Goal: Browse casually: Explore the website without a specific task or goal

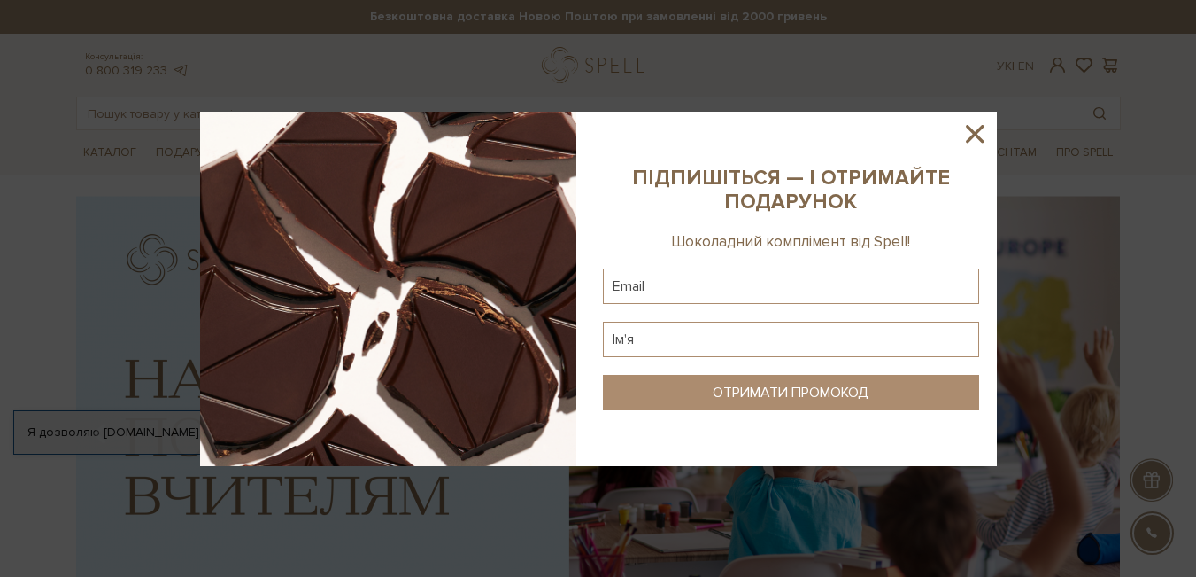
click at [975, 126] on icon at bounding box center [975, 134] width 30 height 30
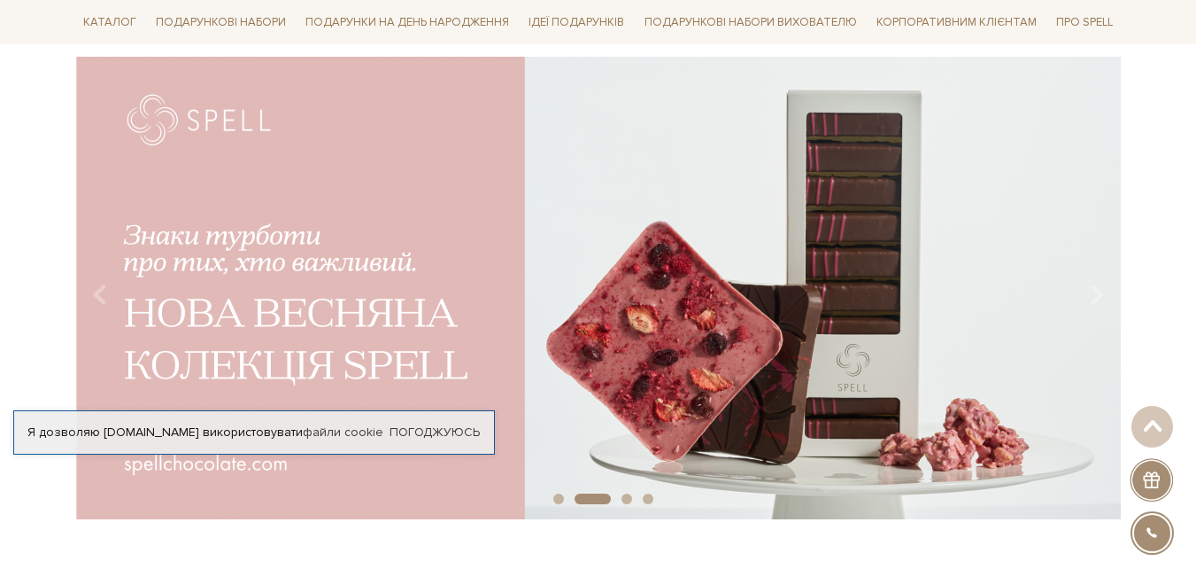
scroll to position [142, 0]
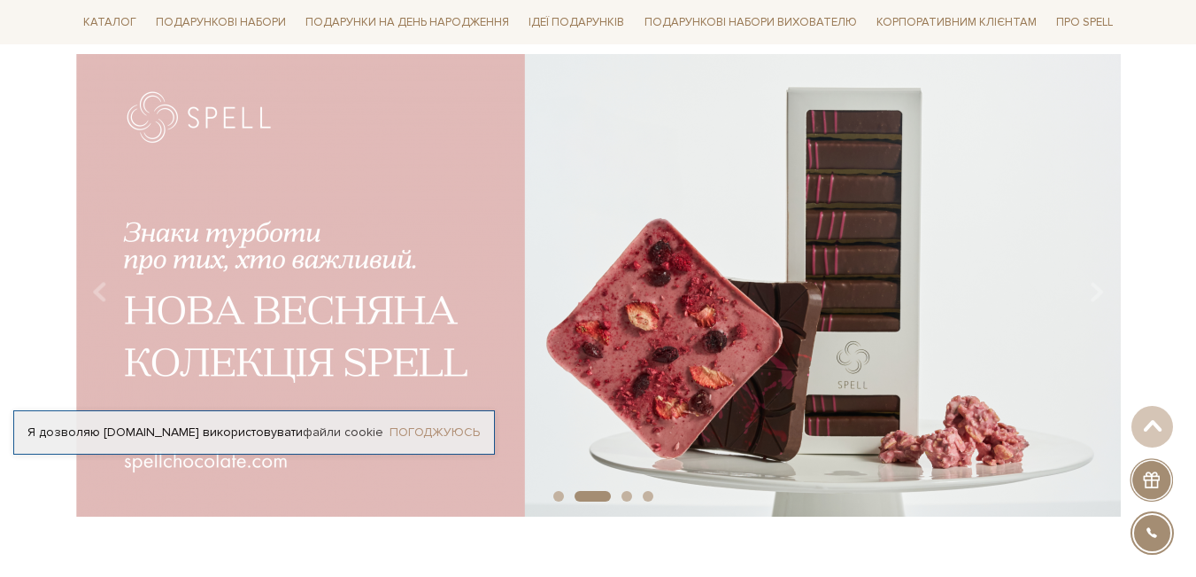
click at [441, 424] on link "Погоджуюсь" at bounding box center [435, 432] width 90 height 16
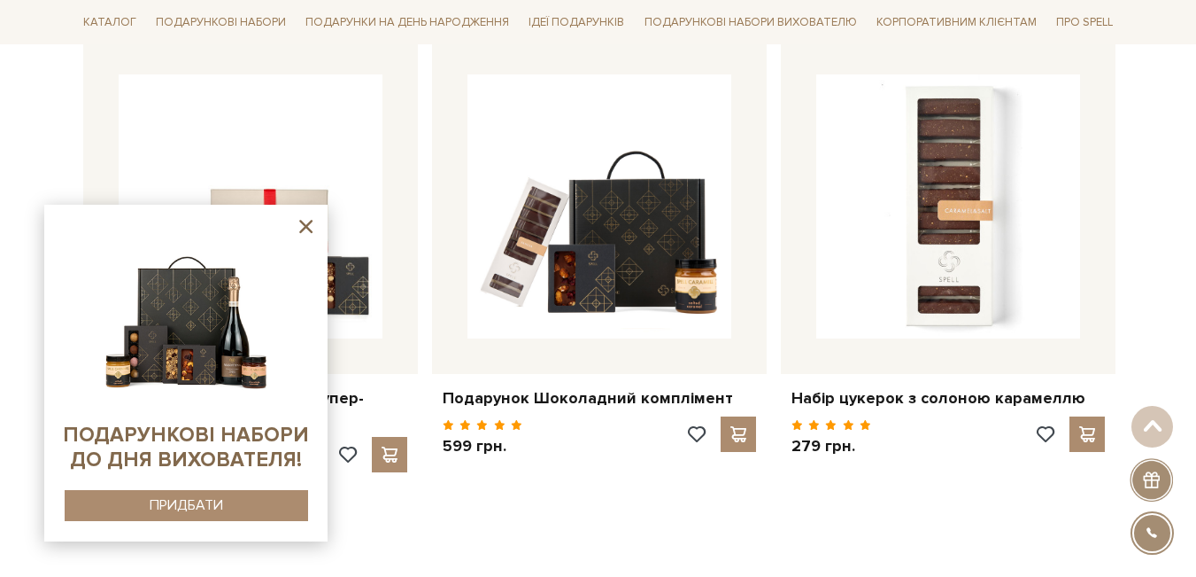
scroll to position [779, 0]
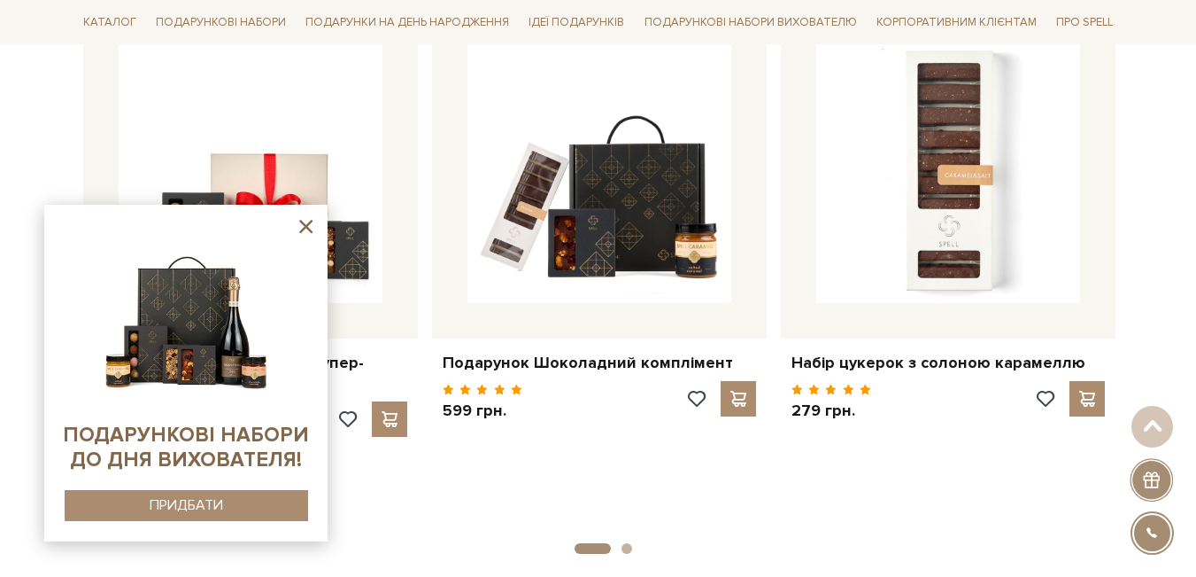
click at [306, 224] on icon at bounding box center [306, 226] width 22 height 22
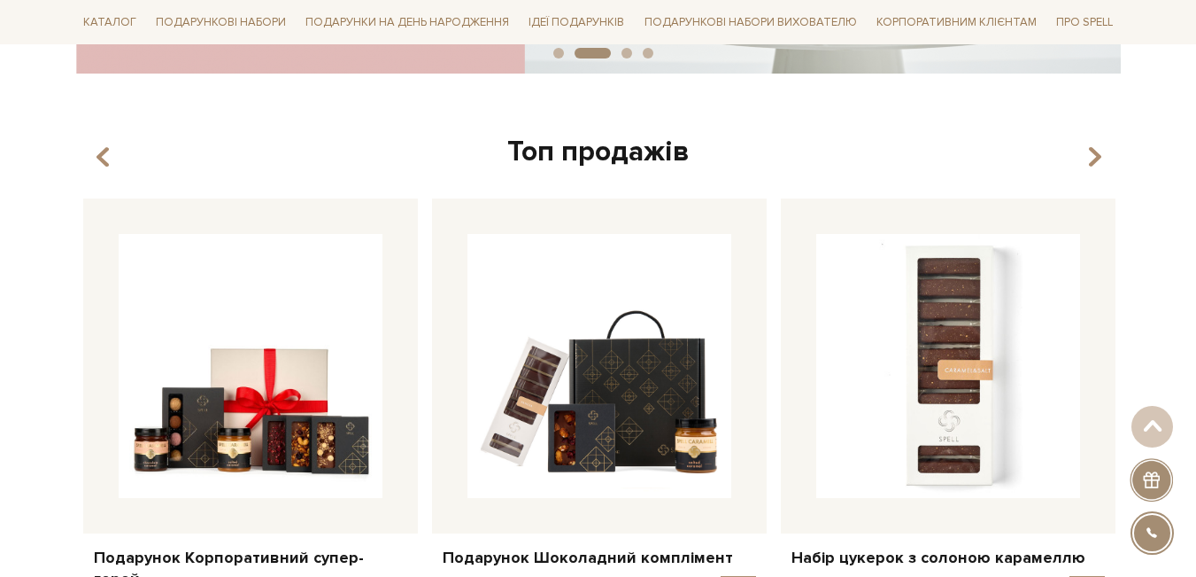
scroll to position [461, 0]
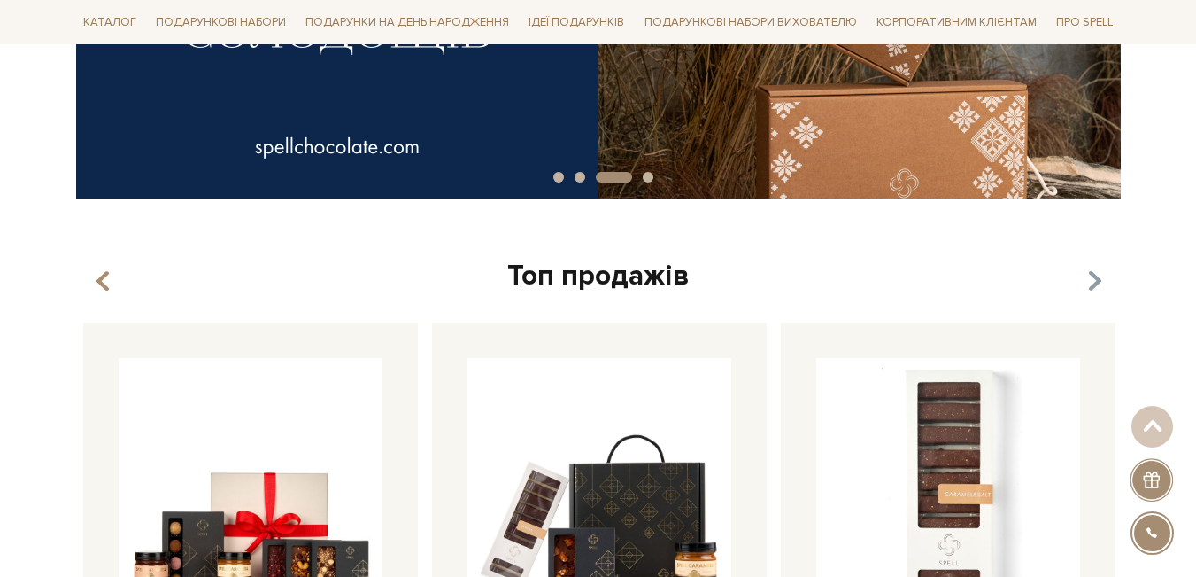
click at [1101, 276] on icon "button" at bounding box center [1094, 282] width 15 height 30
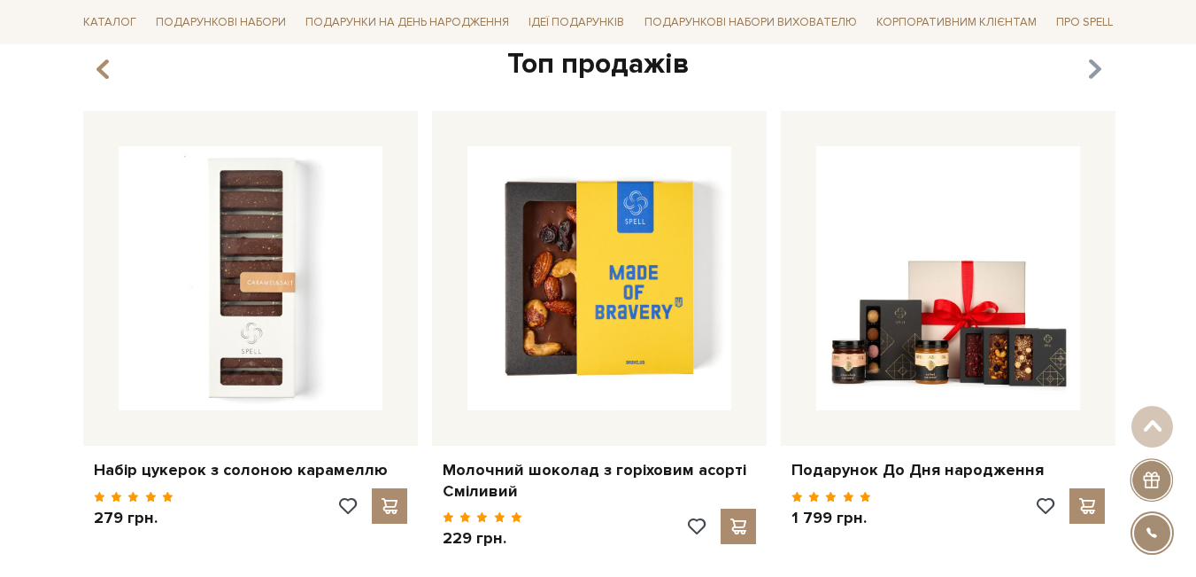
scroll to position [673, 0]
click at [1093, 74] on icon "button" at bounding box center [1094, 69] width 15 height 30
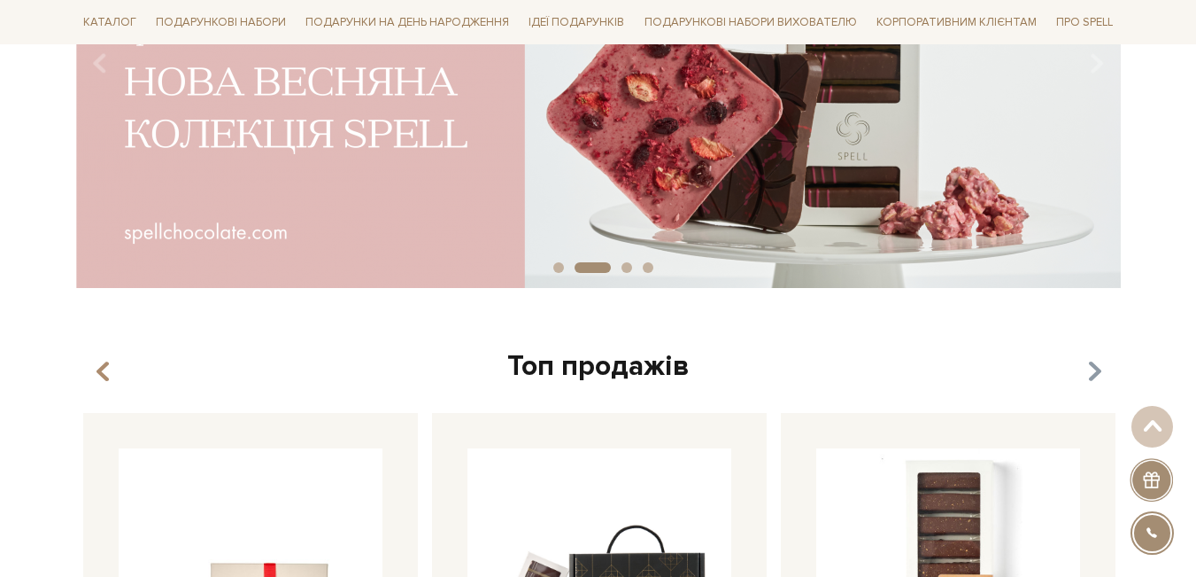
scroll to position [354, 0]
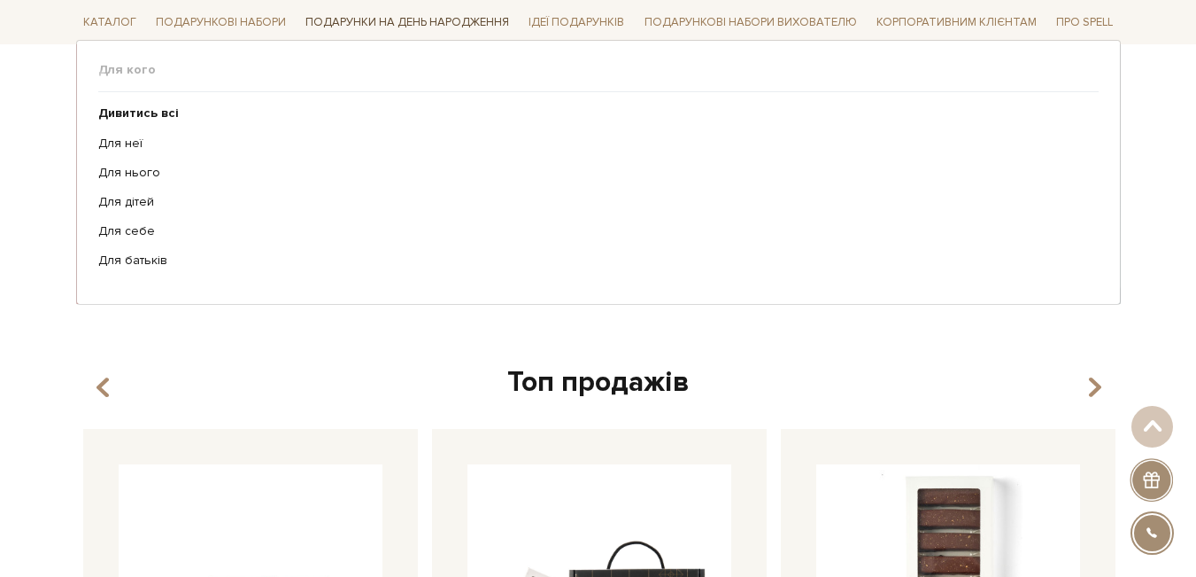
click at [453, 19] on link "Подарунки на День народження" at bounding box center [407, 22] width 218 height 27
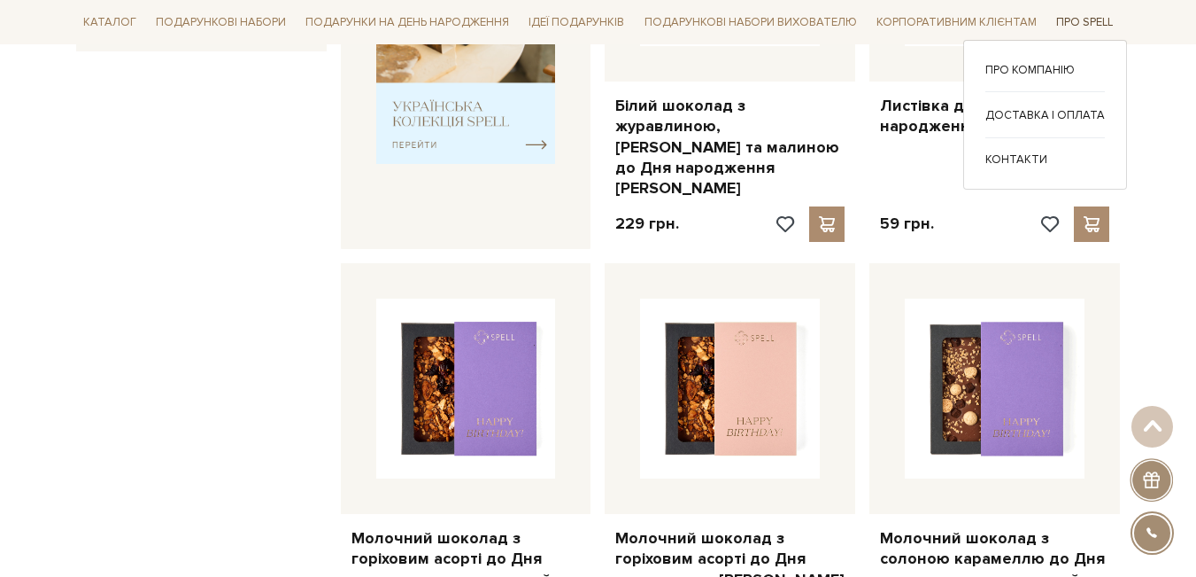
scroll to position [956, 0]
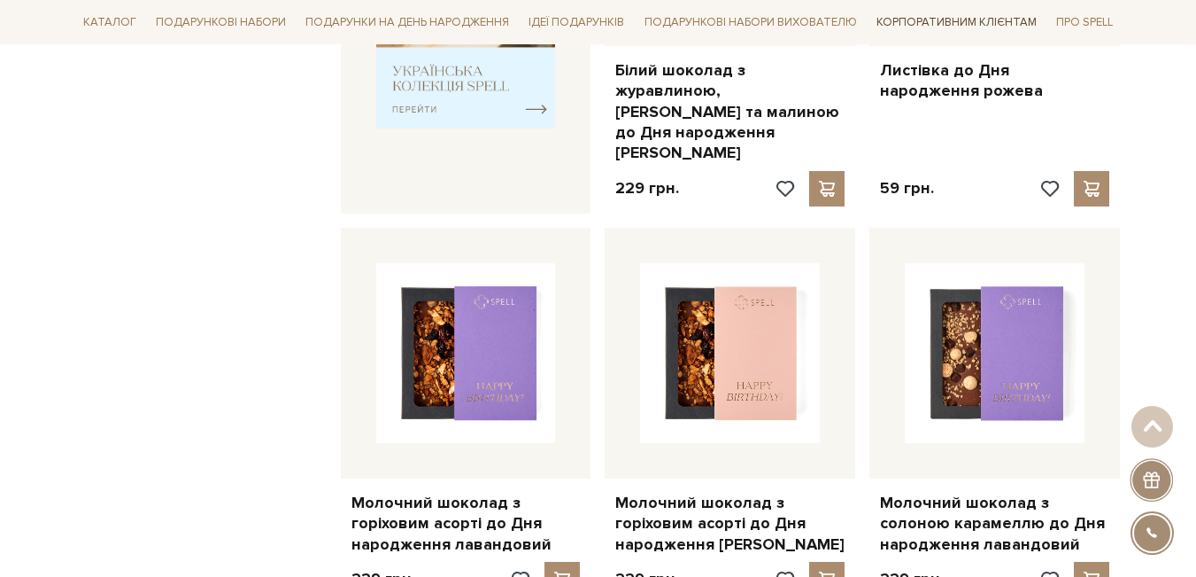
click at [925, 24] on link "Корпоративним клієнтам" at bounding box center [957, 22] width 174 height 30
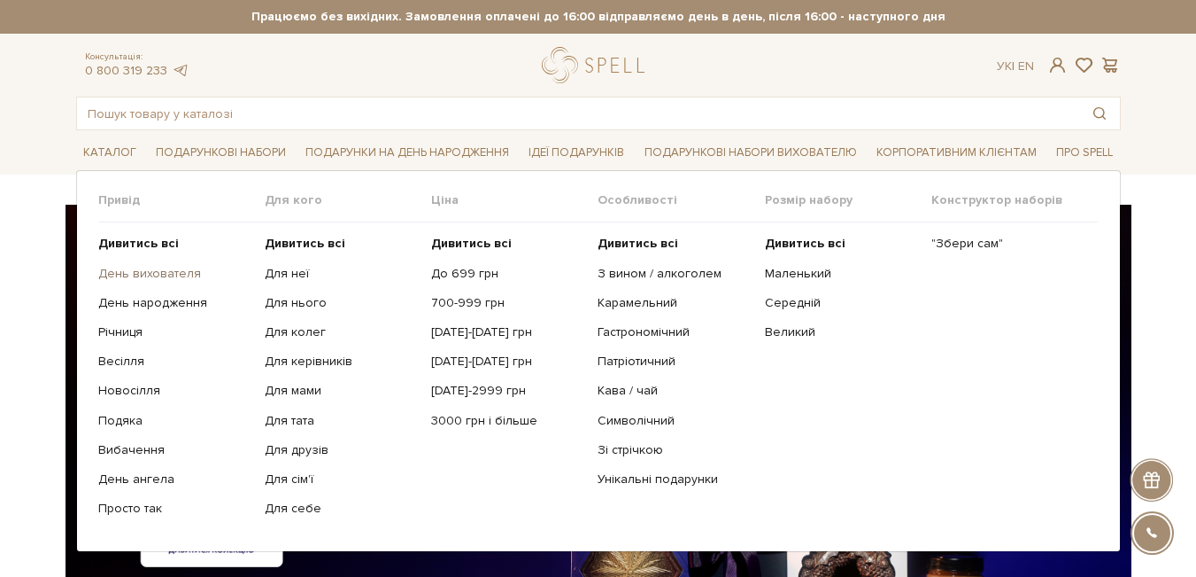
click at [169, 273] on link "День вихователя" at bounding box center [174, 274] width 153 height 16
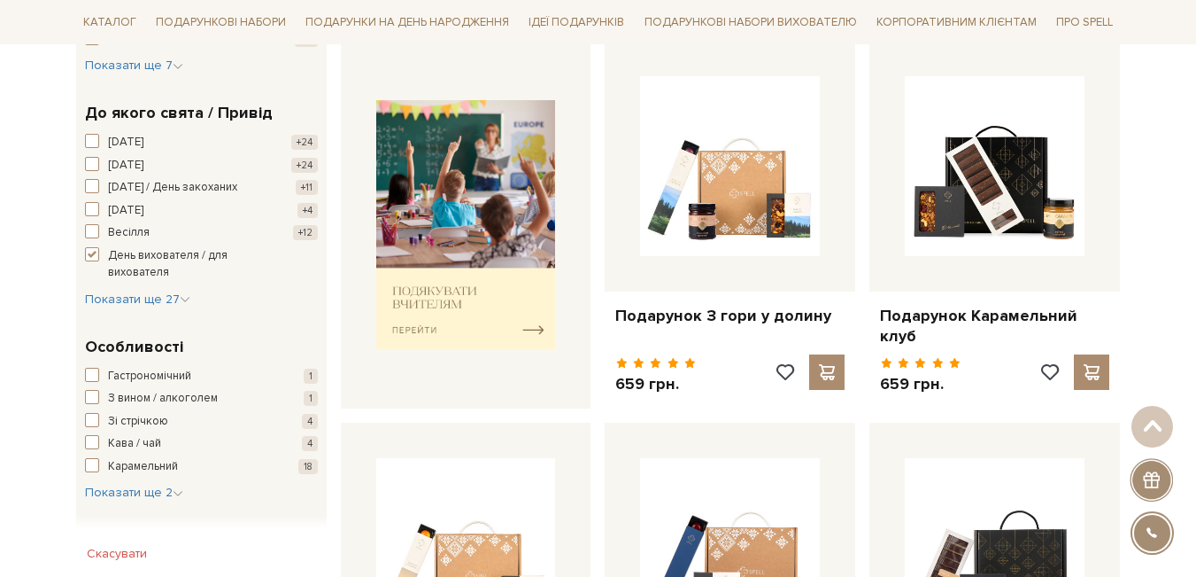
scroll to position [673, 0]
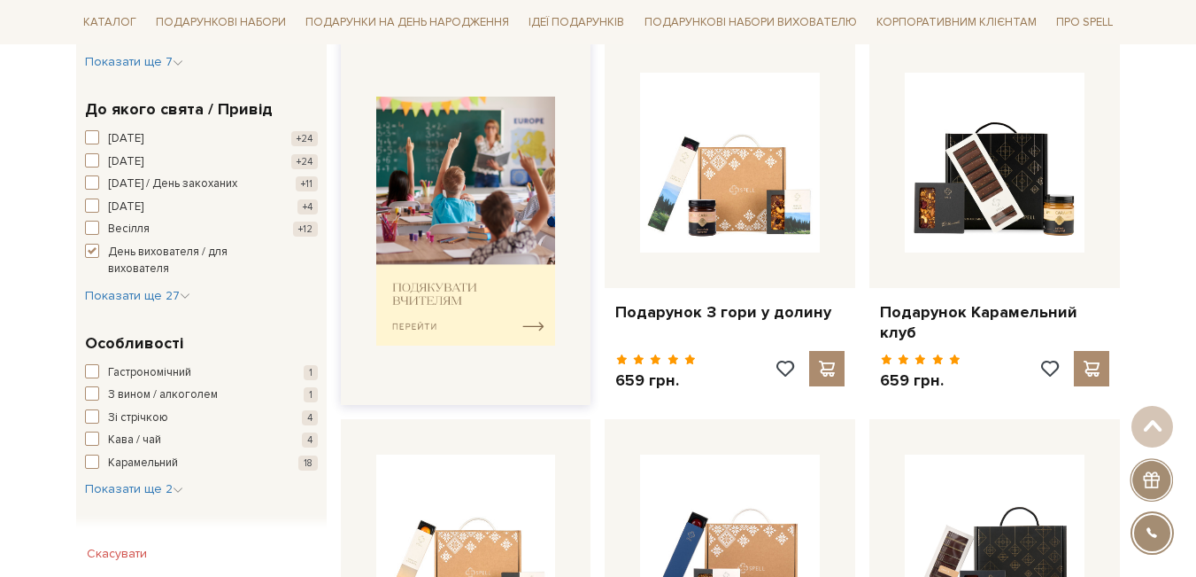
click at [425, 274] on img at bounding box center [466, 221] width 180 height 249
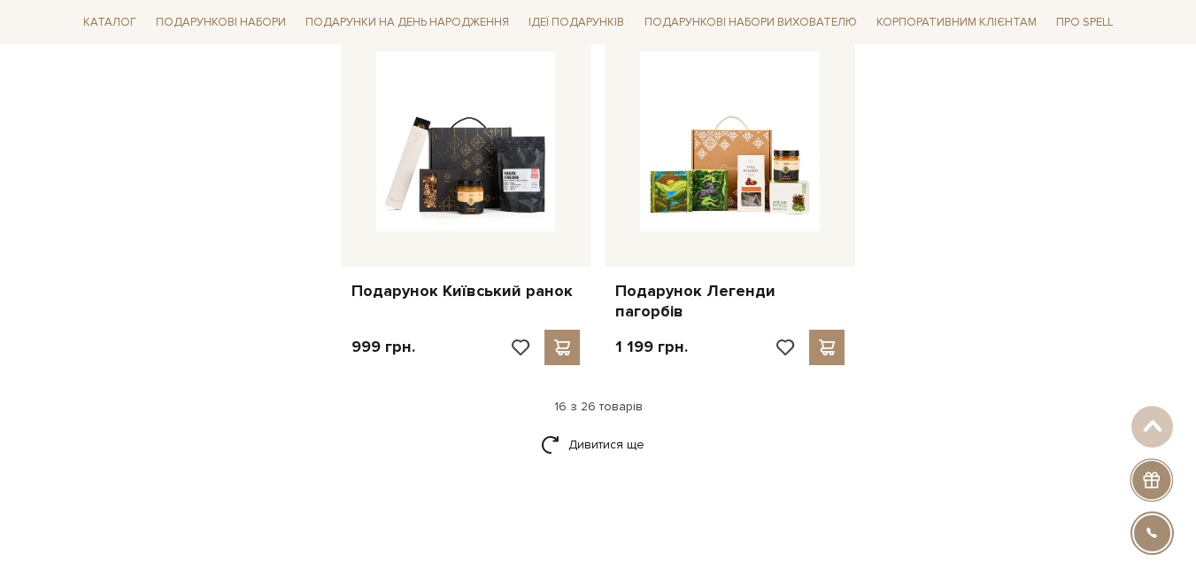
scroll to position [2033, 0]
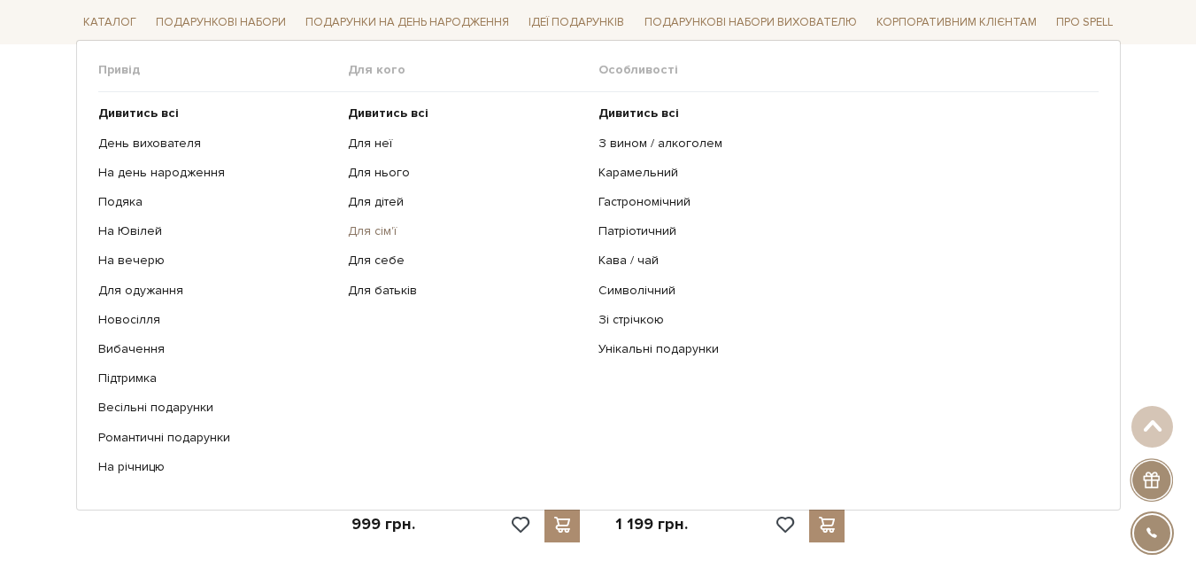
click at [387, 227] on link "Для сім'ї" at bounding box center [466, 231] width 237 height 16
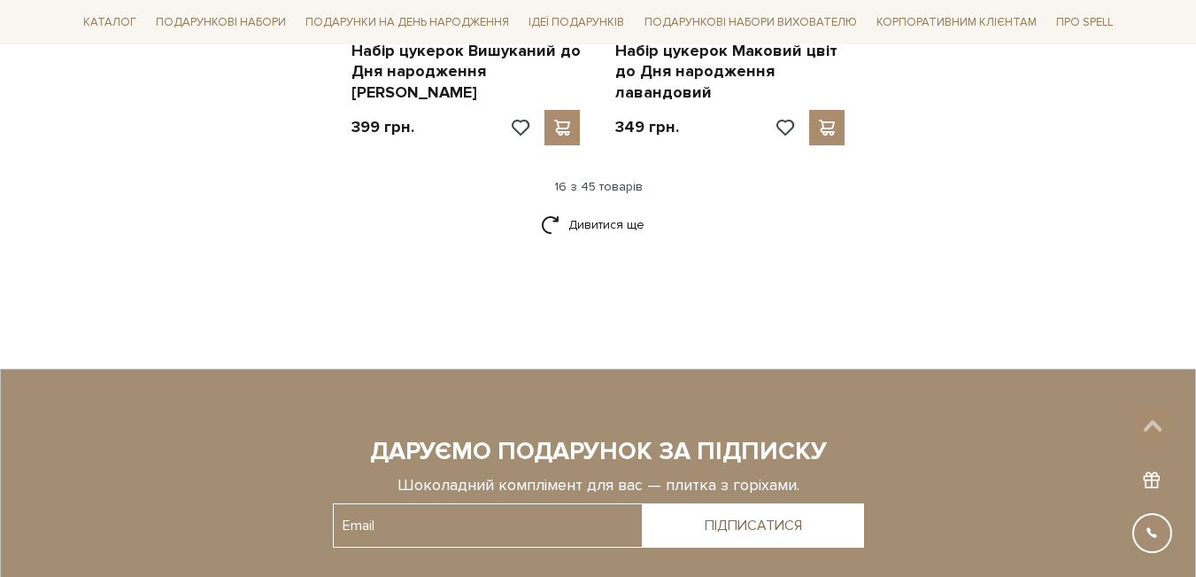
scroll to position [2515, 0]
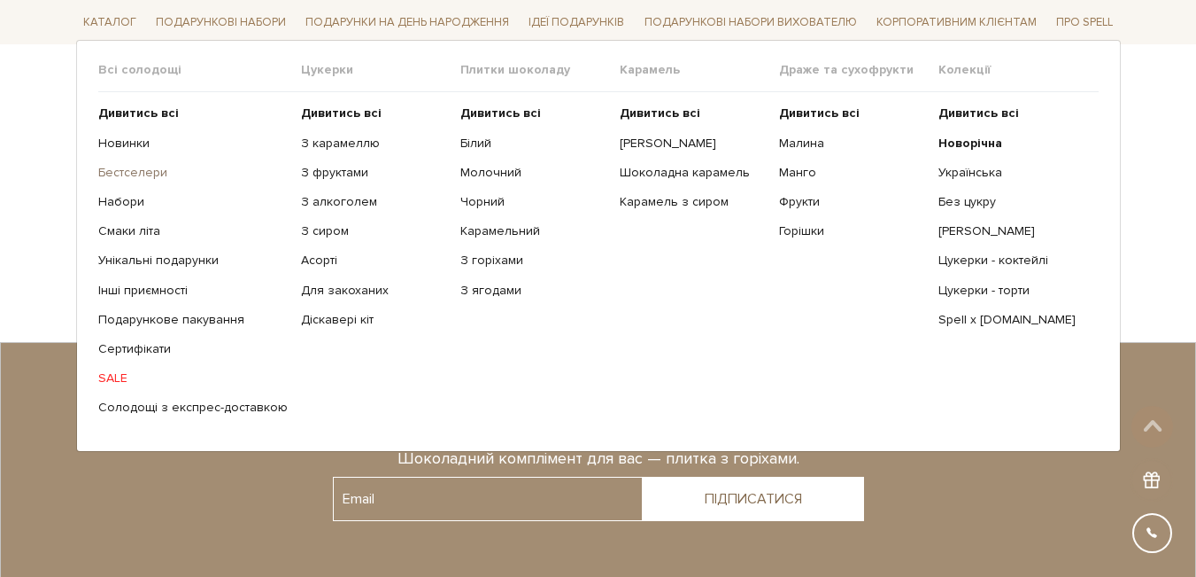
click at [134, 168] on link "Бестселери" at bounding box center [193, 173] width 190 height 16
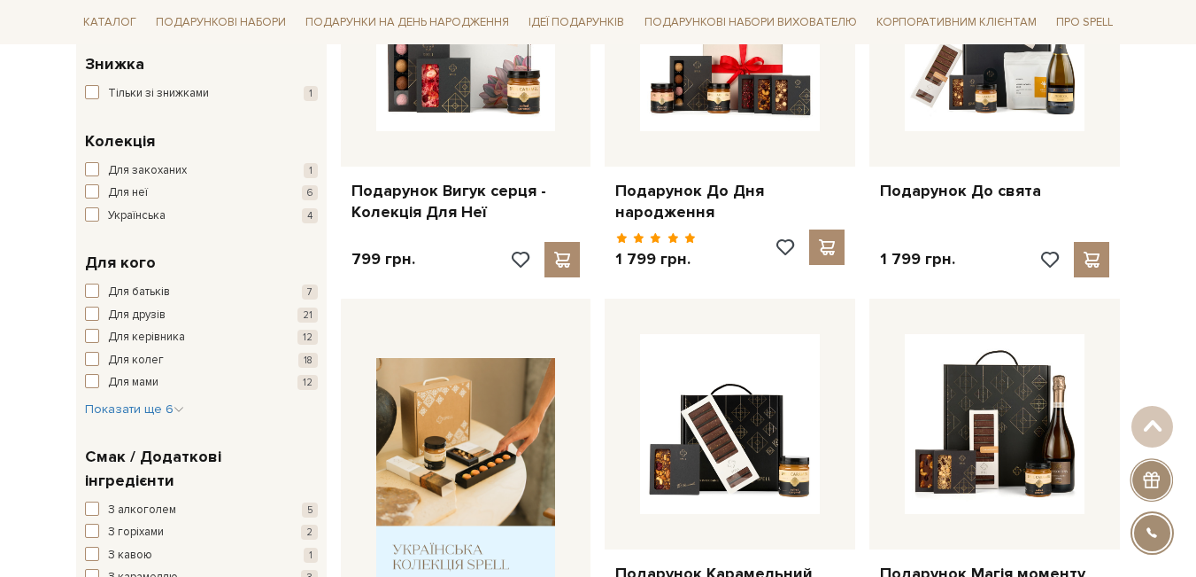
scroll to position [744, 0]
